Goal: Task Accomplishment & Management: Complete application form

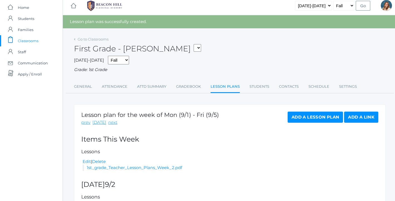
scroll to position [1, 0]
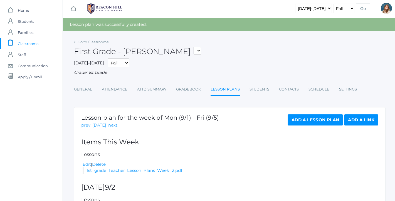
click at [27, 46] on span "Classrooms" at bounding box center [28, 43] width 21 height 11
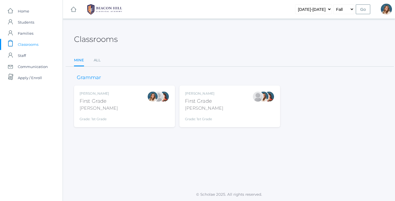
click at [107, 99] on div "[PERSON_NAME] First Grade [PERSON_NAME] Grade: 1st Grade 01LA" at bounding box center [125, 106] width 90 height 31
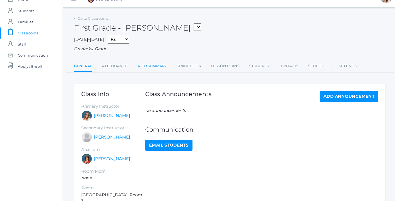
scroll to position [11, 0]
click at [122, 65] on link "Attendance" at bounding box center [115, 66] width 26 height 11
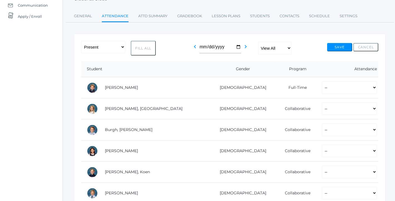
scroll to position [65, 0]
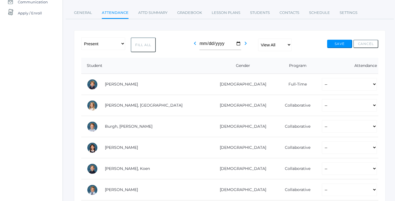
click at [147, 45] on button "Fill All" at bounding box center [143, 45] width 25 height 15
select select "P"
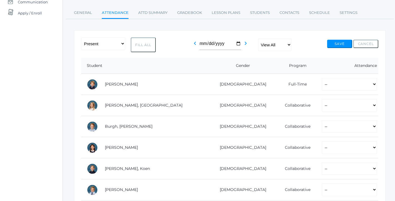
select select "P"
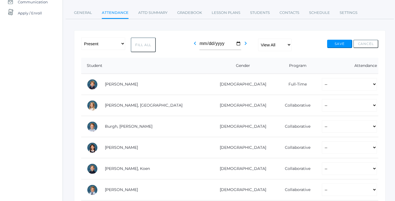
select select "P"
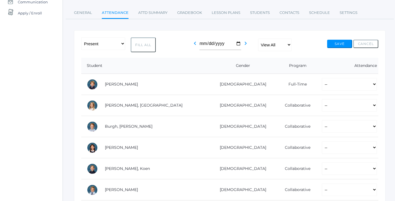
select select "P"
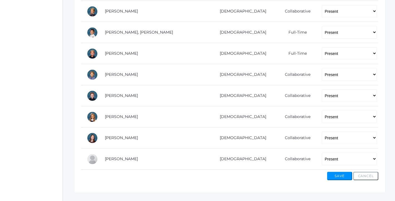
scroll to position [353, 0]
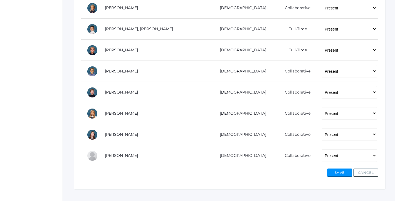
click at [343, 173] on button "Save" at bounding box center [339, 173] width 25 height 8
